Goal: Navigation & Orientation: Understand site structure

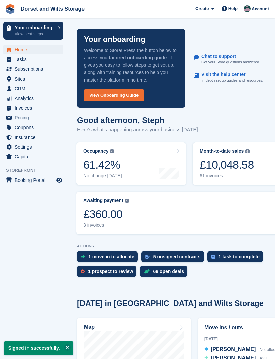
click at [17, 92] on span "CRM" at bounding box center [35, 88] width 40 height 9
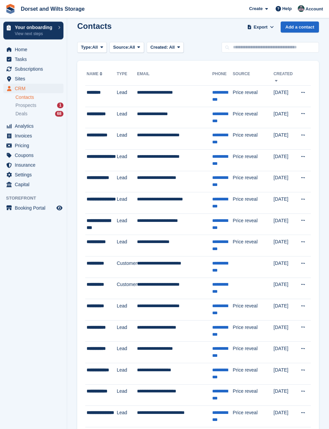
scroll to position [7, 0]
click at [36, 107] on span "Prospects" at bounding box center [25, 105] width 21 height 6
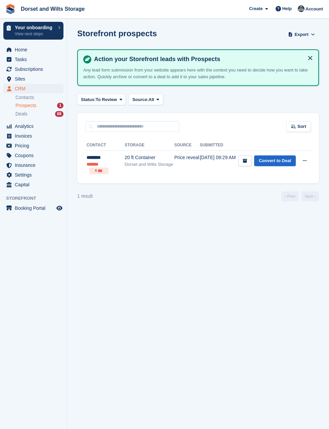
scroll to position [26, 0]
click at [27, 116] on span "Deals" at bounding box center [21, 114] width 12 height 6
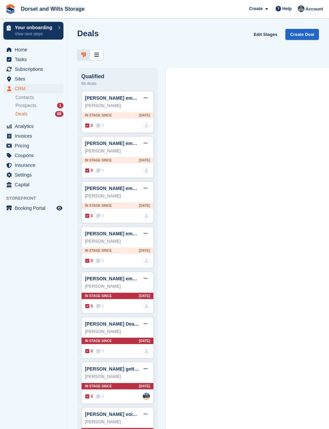
click at [31, 135] on span "Invoices" at bounding box center [35, 135] width 40 height 9
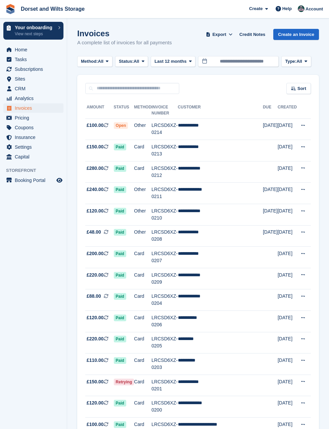
click at [34, 123] on span "Coupons" at bounding box center [35, 127] width 40 height 9
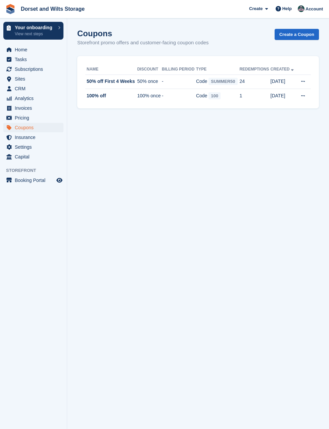
click at [28, 118] on span "Pricing" at bounding box center [35, 117] width 40 height 9
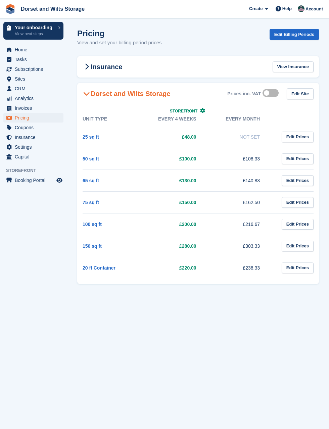
click at [20, 119] on span "Pricing" at bounding box center [35, 117] width 40 height 9
click at [20, 114] on span "Pricing" at bounding box center [35, 117] width 40 height 9
click at [13, 114] on link "Pricing" at bounding box center [33, 117] width 60 height 9
click at [15, 91] on span "CRM" at bounding box center [35, 88] width 40 height 9
